Goal: Navigation & Orientation: Understand site structure

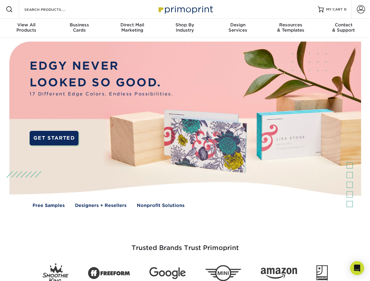
click at [185, 141] on img at bounding box center [185, 129] width 366 height 183
click at [9, 9] on span at bounding box center [9, 9] width 7 height 7
click at [361, 9] on span at bounding box center [361, 9] width 8 height 8
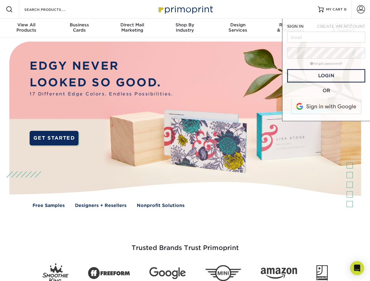
click at [26, 28] on div "View All Products" at bounding box center [26, 27] width 53 height 11
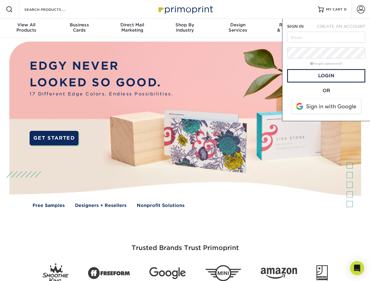
click at [79, 28] on div "Business Cards" at bounding box center [79, 27] width 53 height 11
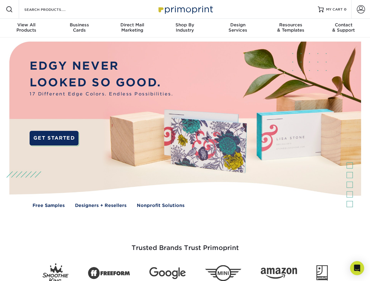
click at [132, 28] on div "Direct Mail Marketing" at bounding box center [132, 27] width 53 height 11
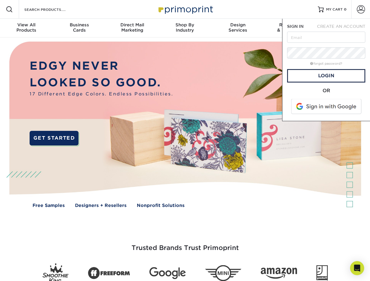
click at [185, 28] on div "Shop By Industry" at bounding box center [185, 27] width 53 height 11
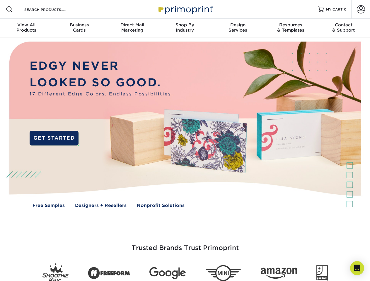
click at [238, 28] on div "Design Services" at bounding box center [238, 27] width 53 height 11
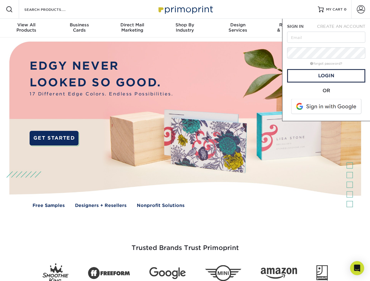
click at [291, 28] on span "SIGN IN" at bounding box center [295, 26] width 16 height 5
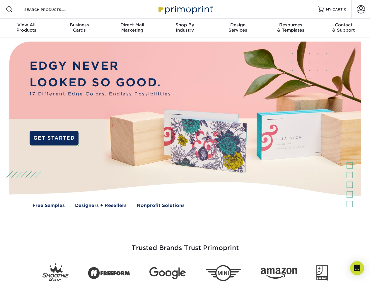
click at [344, 28] on div "Contact & Support" at bounding box center [343, 27] width 53 height 11
